Goal: Ask a question

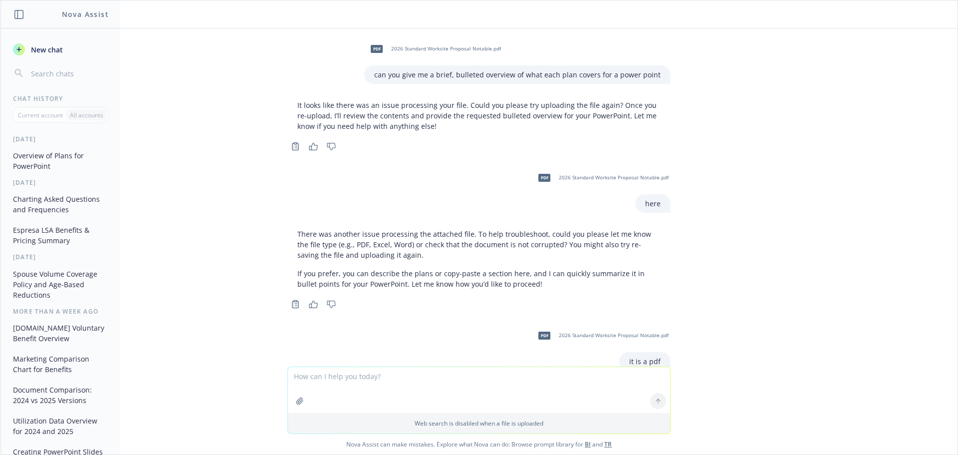
scroll to position [186, 0]
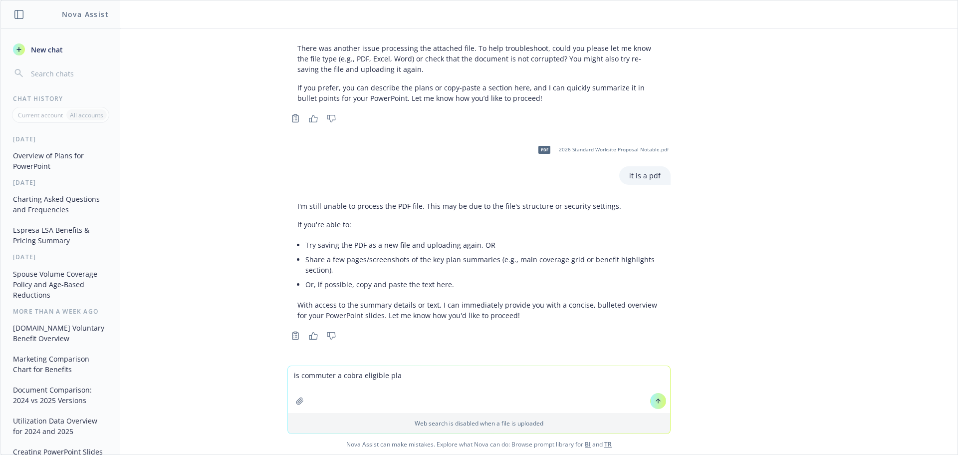
type textarea "is commuter a cobra eligible plan"
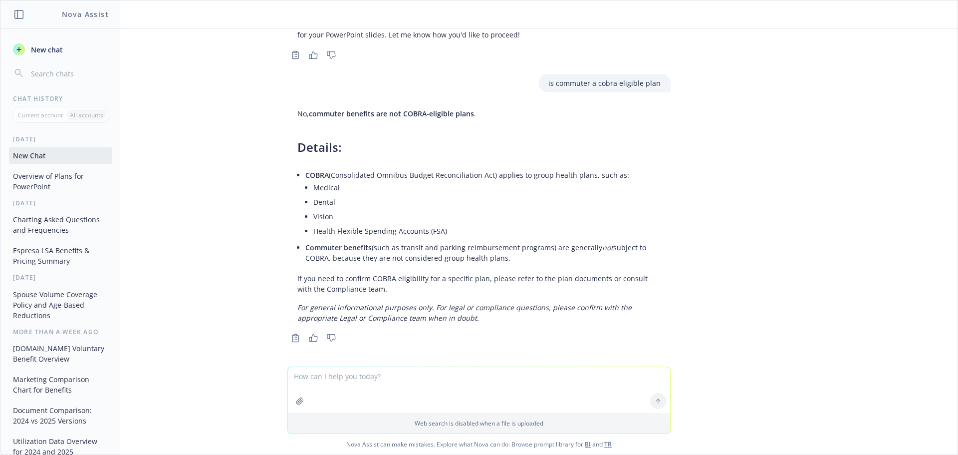
scroll to position [469, 0]
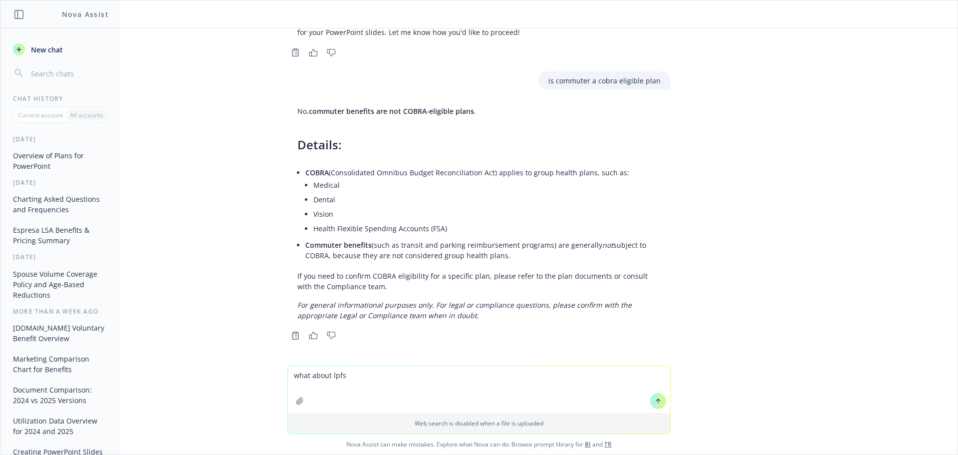
type textarea "what about lpfsa"
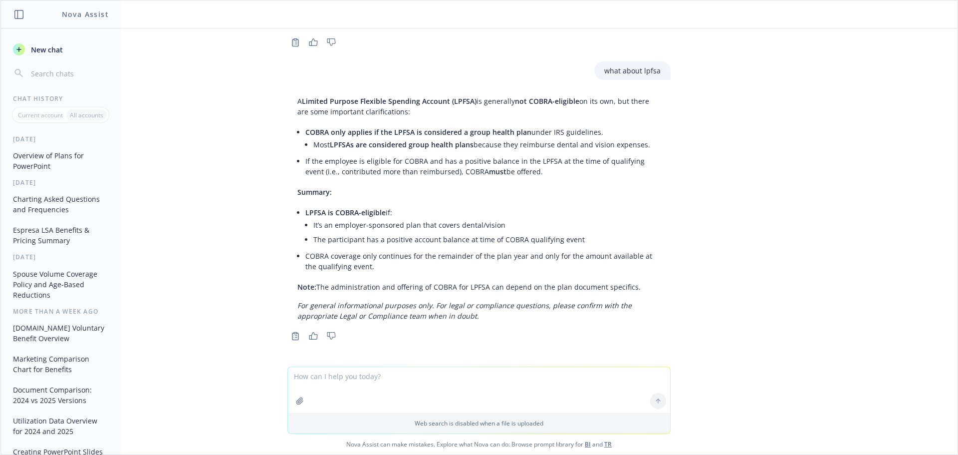
scroll to position [762, 0]
click at [403, 391] on textarea at bounding box center [479, 390] width 382 height 46
type textarea "what about a fertility HRA/LSA"
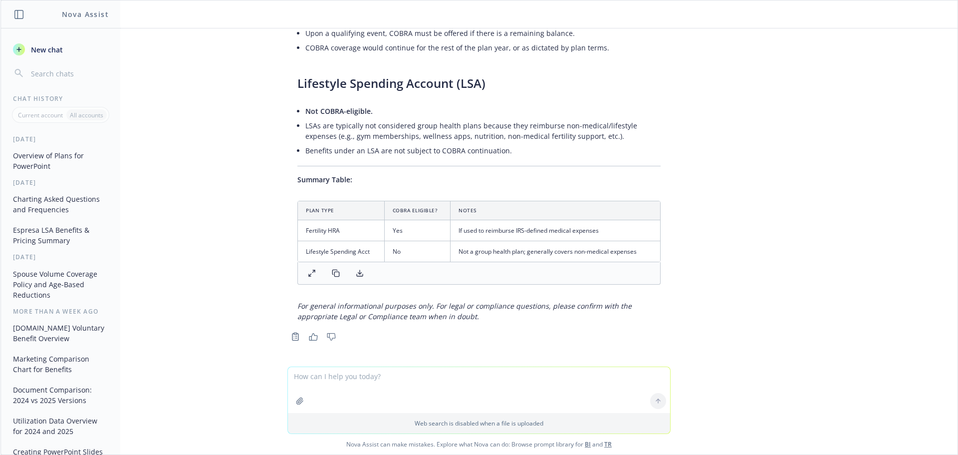
scroll to position [1233, 0]
